Goal: Information Seeking & Learning: Learn about a topic

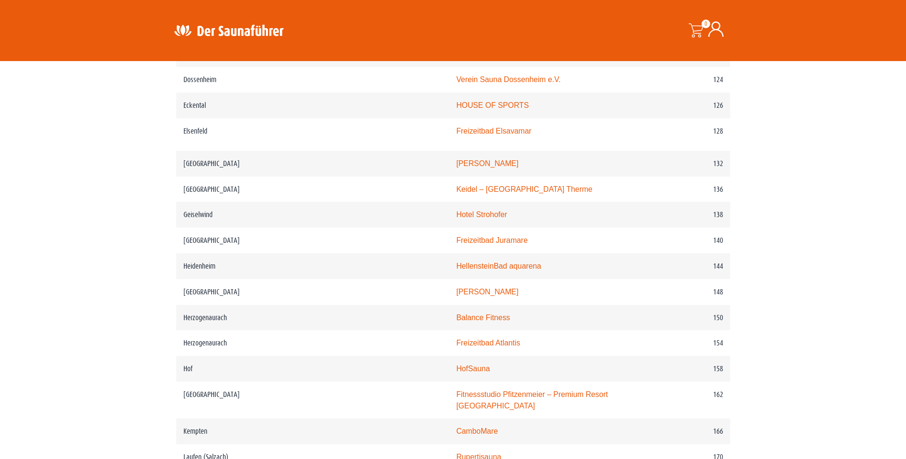
scroll to position [1146, 0]
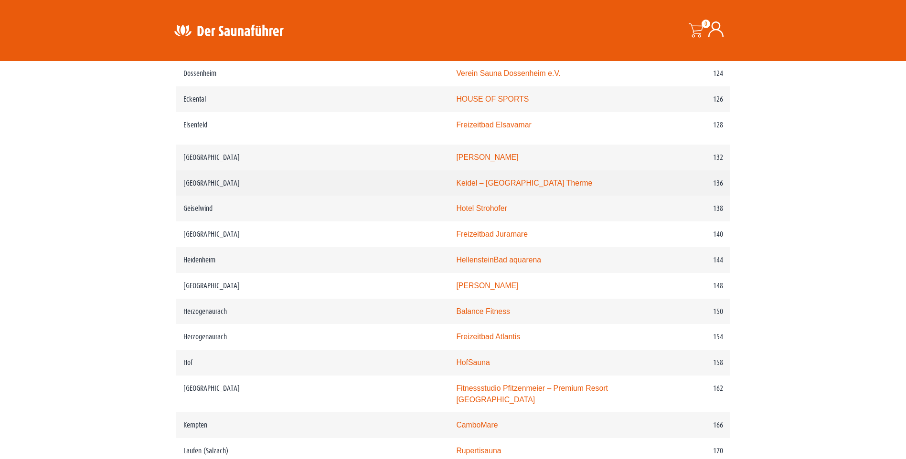
click at [456, 187] on link "Keidel – Freiburgs Therme" at bounding box center [524, 183] width 136 height 8
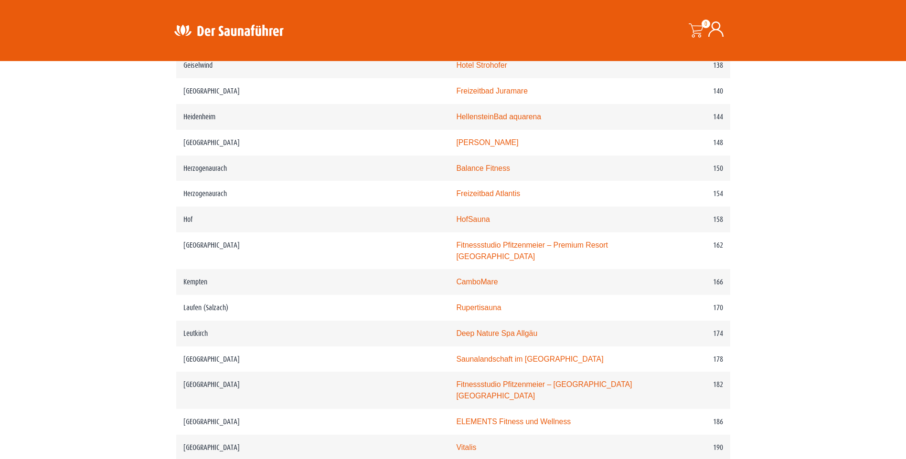
scroll to position [1481, 0]
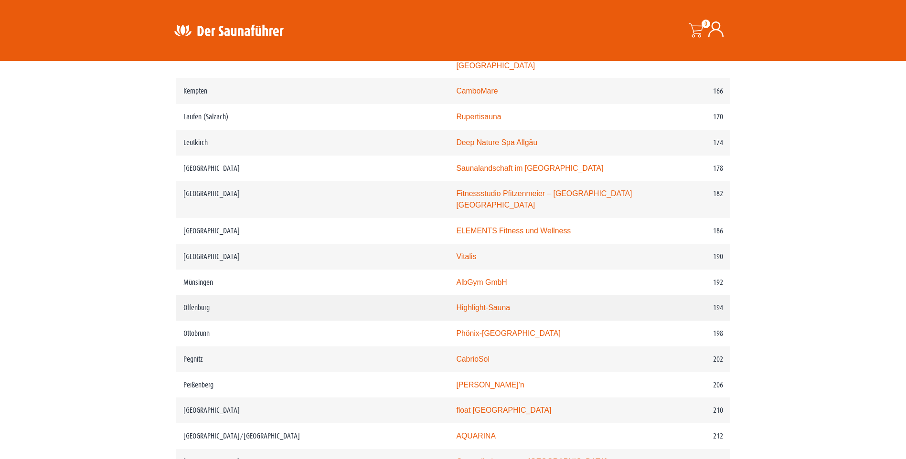
click at [456, 305] on link "Highlight-Sauna" at bounding box center [483, 308] width 54 height 8
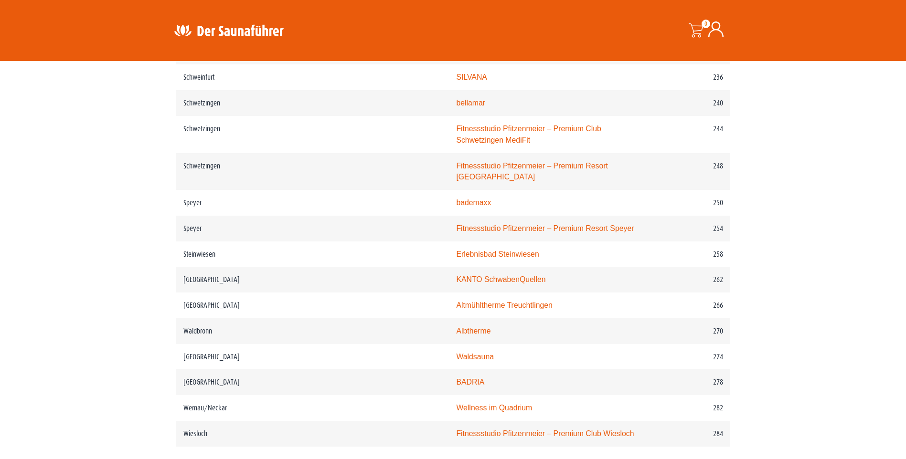
scroll to position [2006, 0]
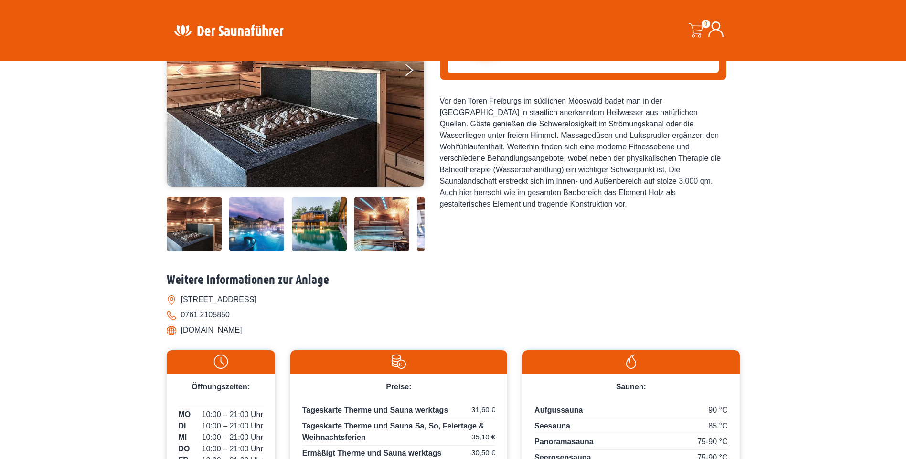
scroll to position [191, 0]
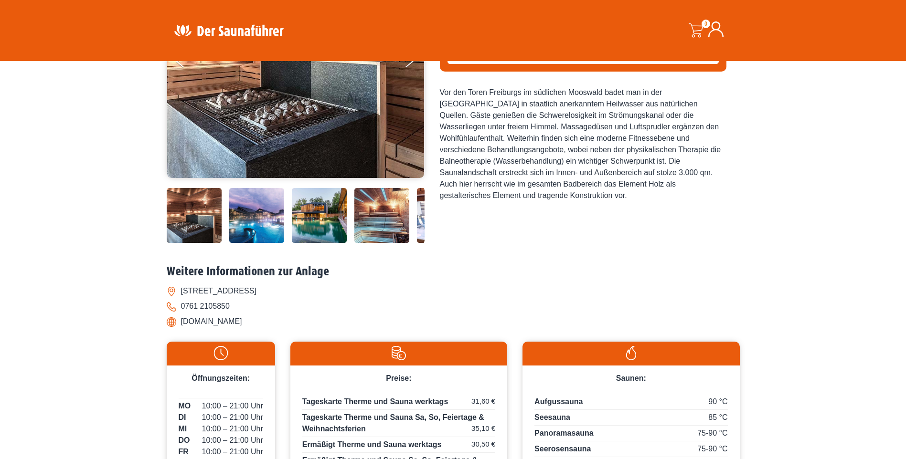
click at [272, 225] on img at bounding box center [256, 215] width 55 height 55
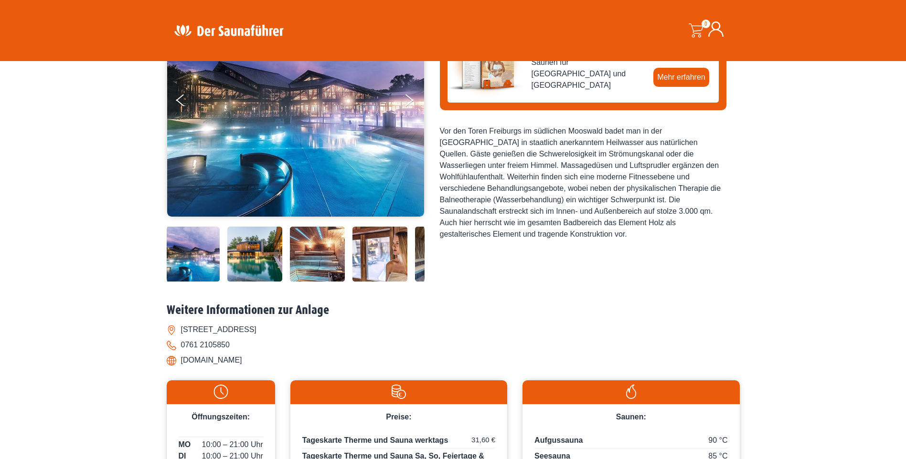
scroll to position [0, 0]
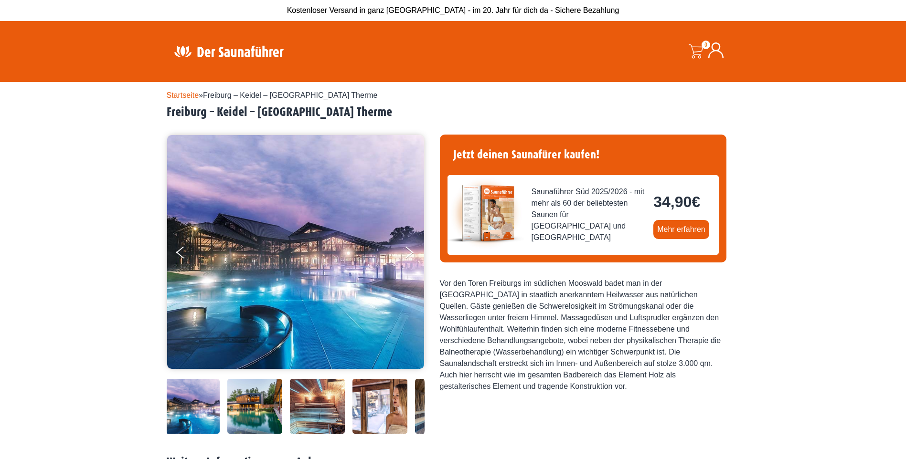
click at [311, 408] on img at bounding box center [317, 406] width 55 height 55
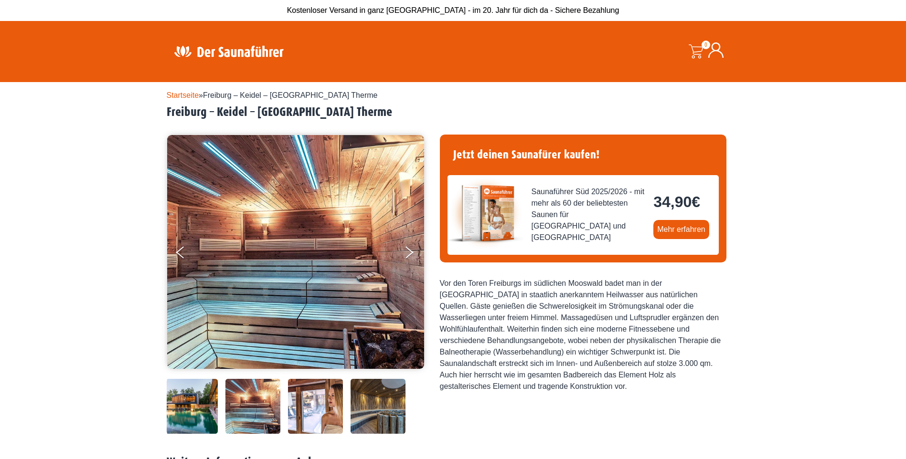
click at [331, 412] on img at bounding box center [315, 406] width 55 height 55
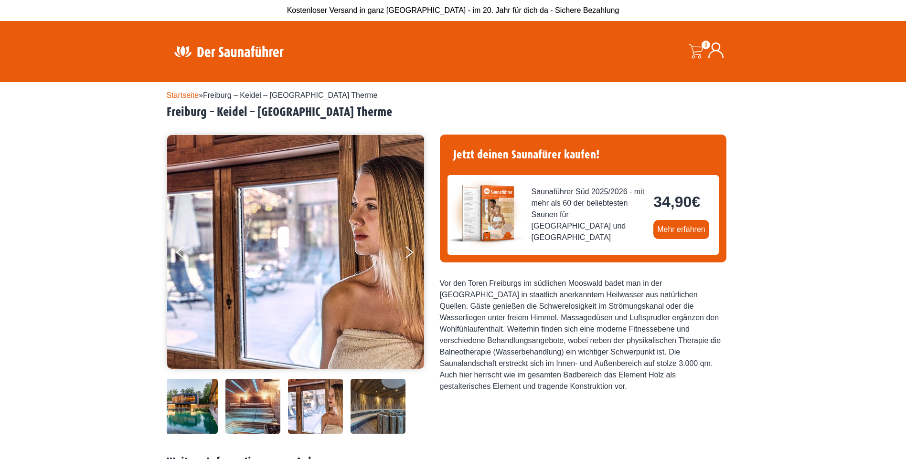
click at [371, 411] on img at bounding box center [378, 406] width 55 height 55
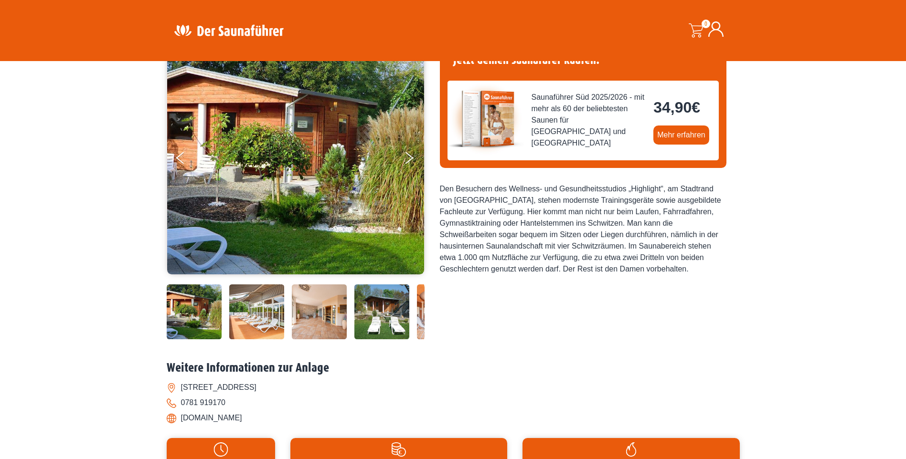
scroll to position [96, 0]
